Goal: Check status: Check status

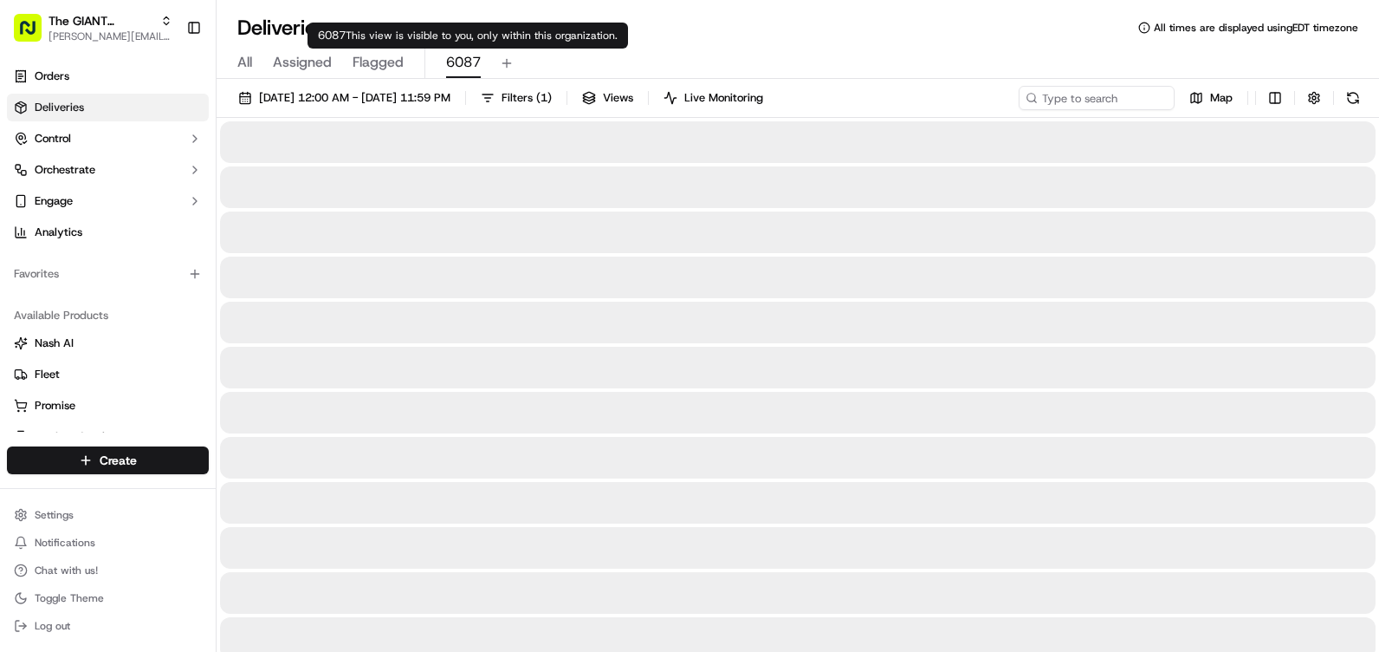
click at [469, 63] on span "6087" at bounding box center [463, 62] width 35 height 21
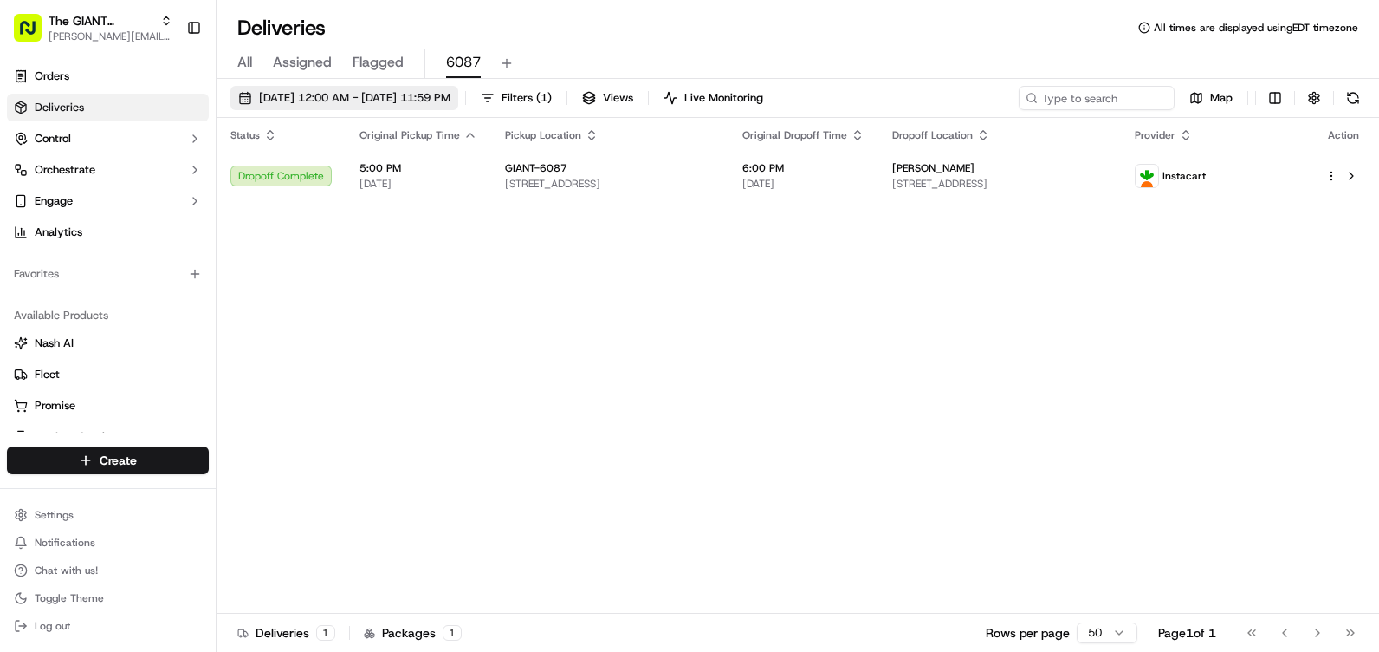
click at [341, 107] on button "[DATE] 12:00 AM - [DATE] 11:59 PM" at bounding box center [344, 98] width 228 height 24
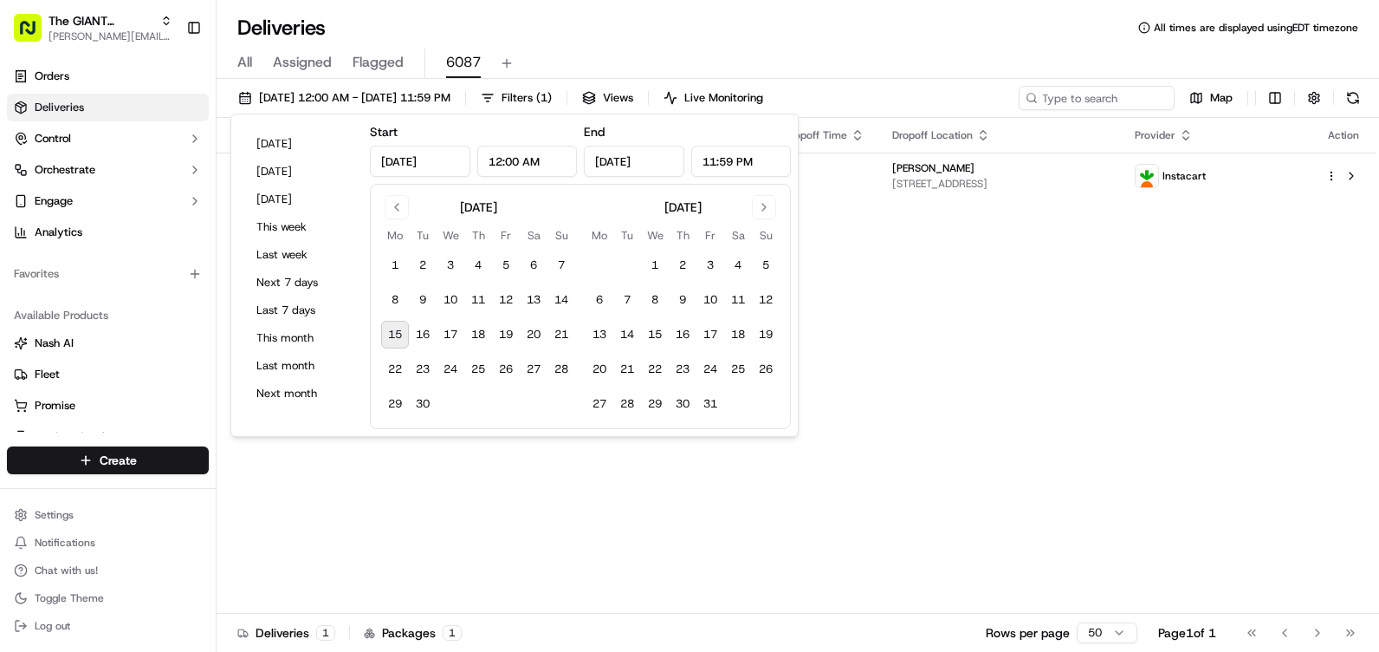
click at [389, 336] on button "15" at bounding box center [395, 335] width 28 height 28
type input "[DATE]"
click at [517, 501] on div "Status Original Pickup Time Pickup Location Original Dropoff Time Dropoff Locat…" at bounding box center [796, 366] width 1159 height 496
